Goal: Navigation & Orientation: Find specific page/section

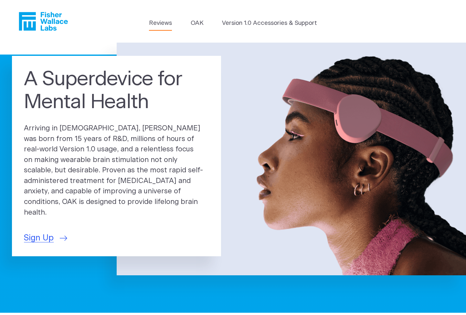
click at [160, 21] on link "Reviews" at bounding box center [160, 23] width 23 height 9
click at [83, 133] on p "Arriving in 2025, OAK was born from 15 years of R&D, millions of hours of real-…" at bounding box center [116, 170] width 185 height 95
drag, startPoint x: 83, startPoint y: 134, endPoint x: 96, endPoint y: 134, distance: 12.9
click at [95, 134] on p "Arriving in 2025, OAK was born from 15 years of R&D, millions of hours of real-…" at bounding box center [116, 170] width 185 height 95
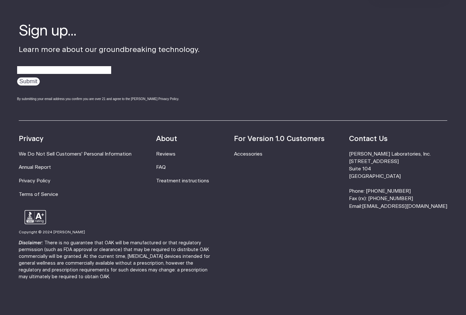
scroll to position [1085, 0]
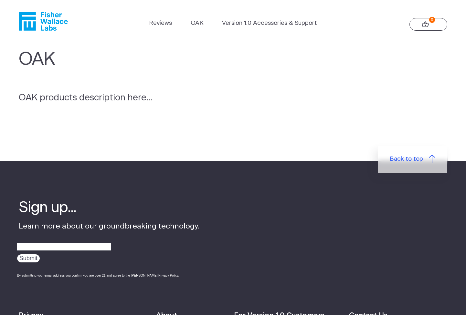
click at [72, 99] on p "OAK products description here..." at bounding box center [160, 98] width 282 height 14
